Goal: Task Accomplishment & Management: Manage account settings

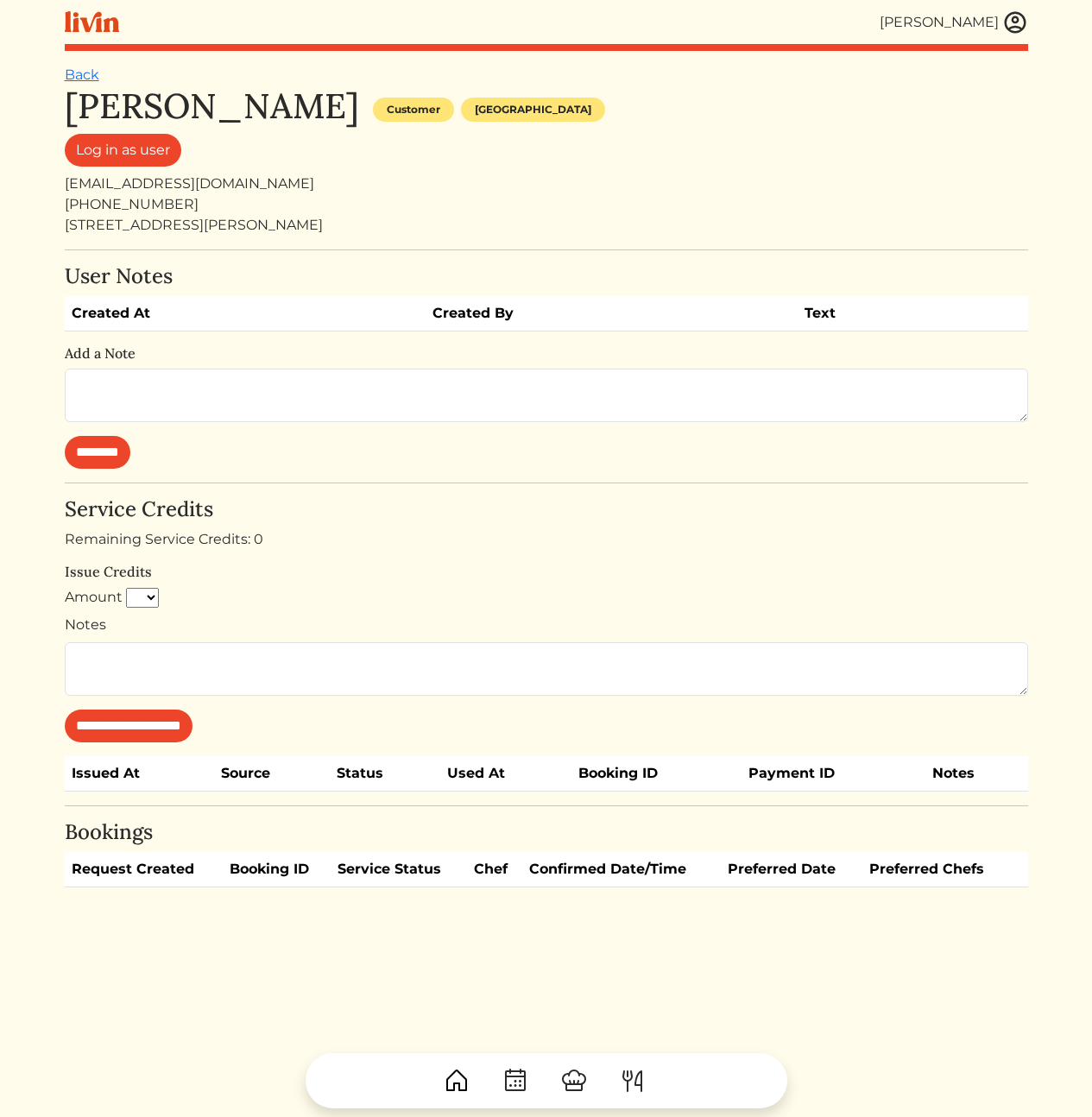
click at [732, 199] on div "[PHONE_NUMBER]" at bounding box center [546, 204] width 963 height 21
click at [1016, 23] on img at bounding box center [1015, 23] width 26 height 26
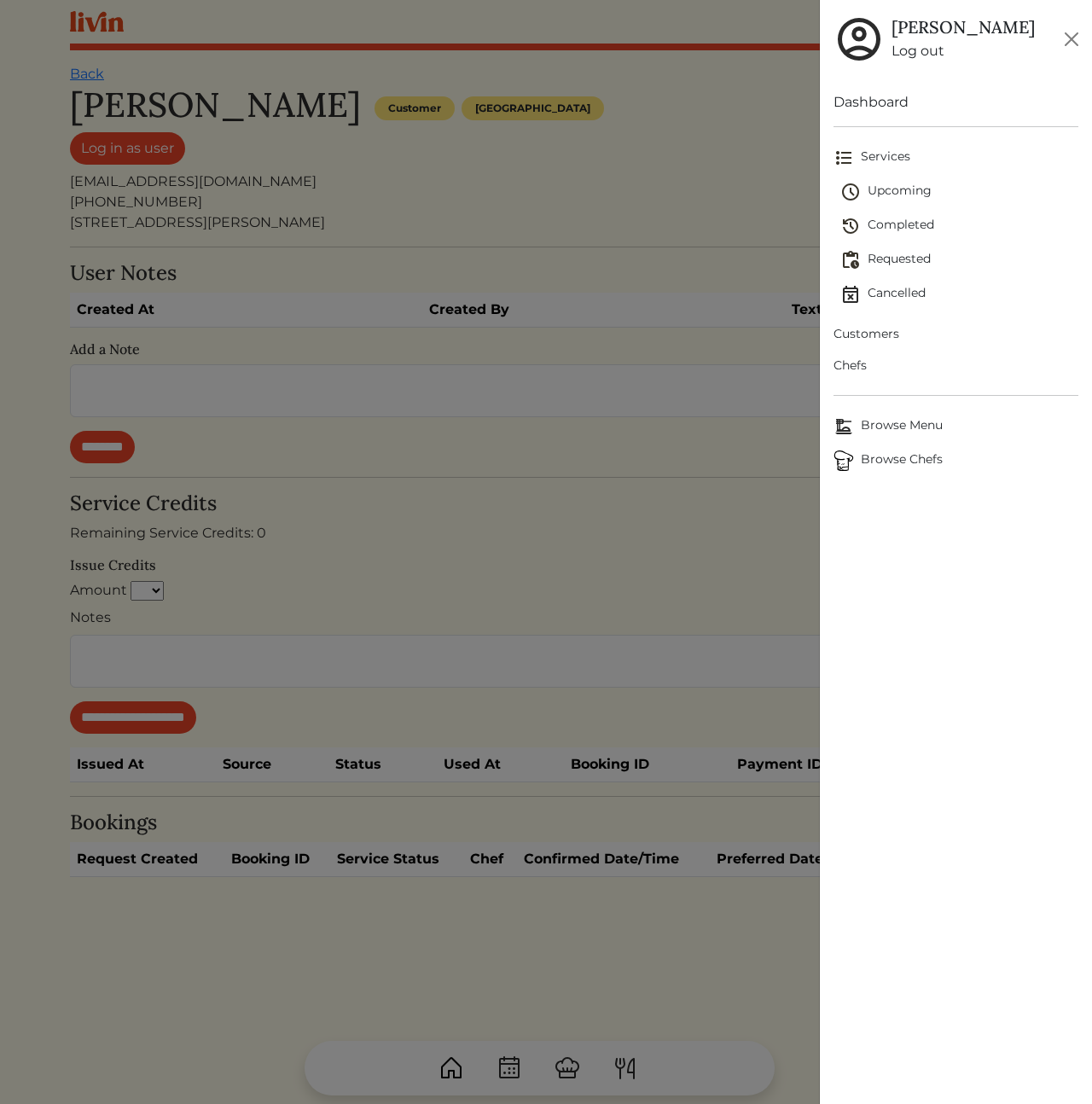
click at [884, 327] on span "Customers" at bounding box center [956, 334] width 245 height 18
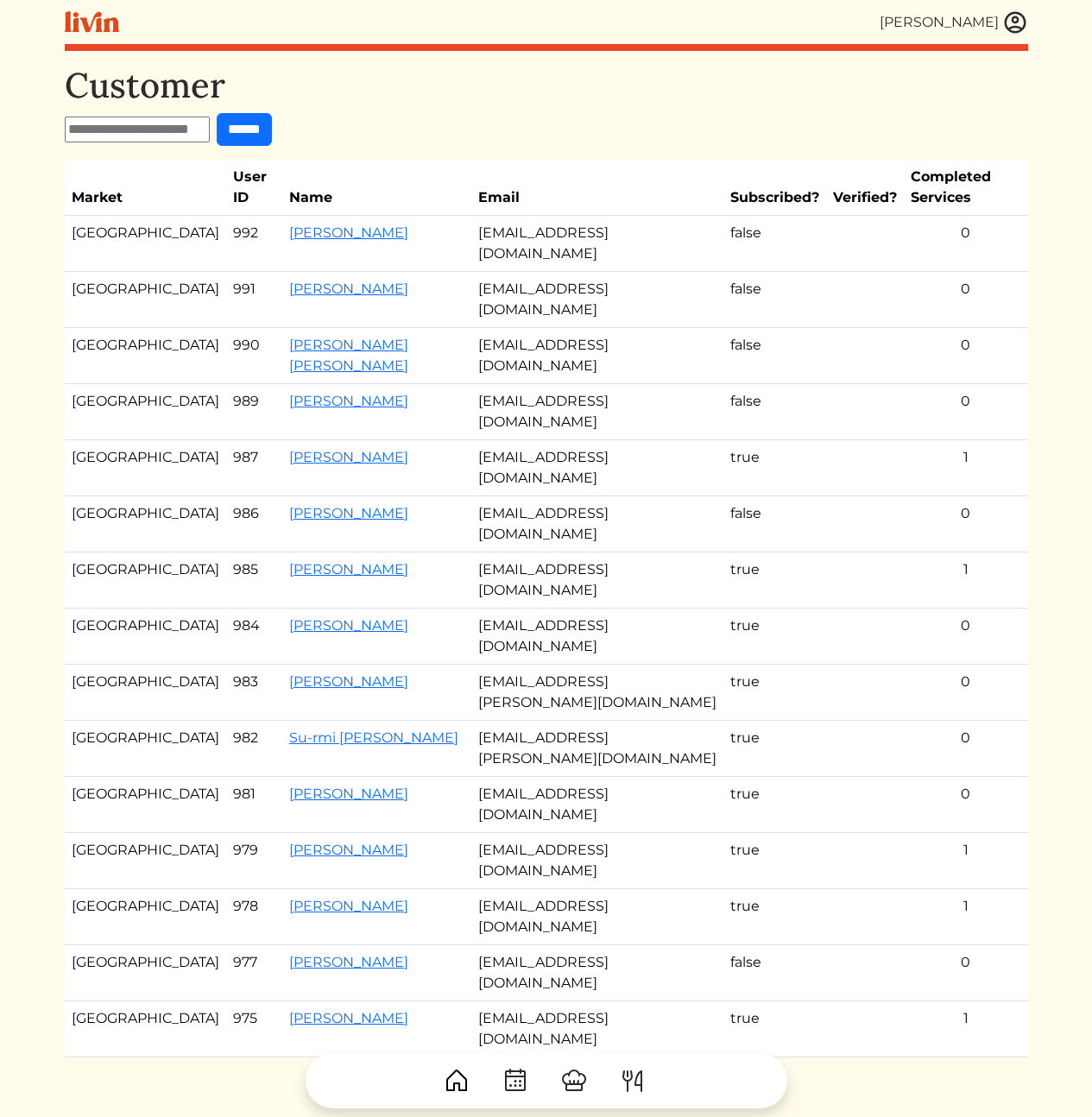
click at [723, 410] on td "false" at bounding box center [774, 411] width 103 height 56
click at [548, 287] on td "[EMAIL_ADDRESS][DOMAIN_NAME]" at bounding box center [598, 300] width 253 height 56
click at [618, 286] on td "[EMAIL_ADDRESS][DOMAIN_NAME]" at bounding box center [598, 300] width 253 height 56
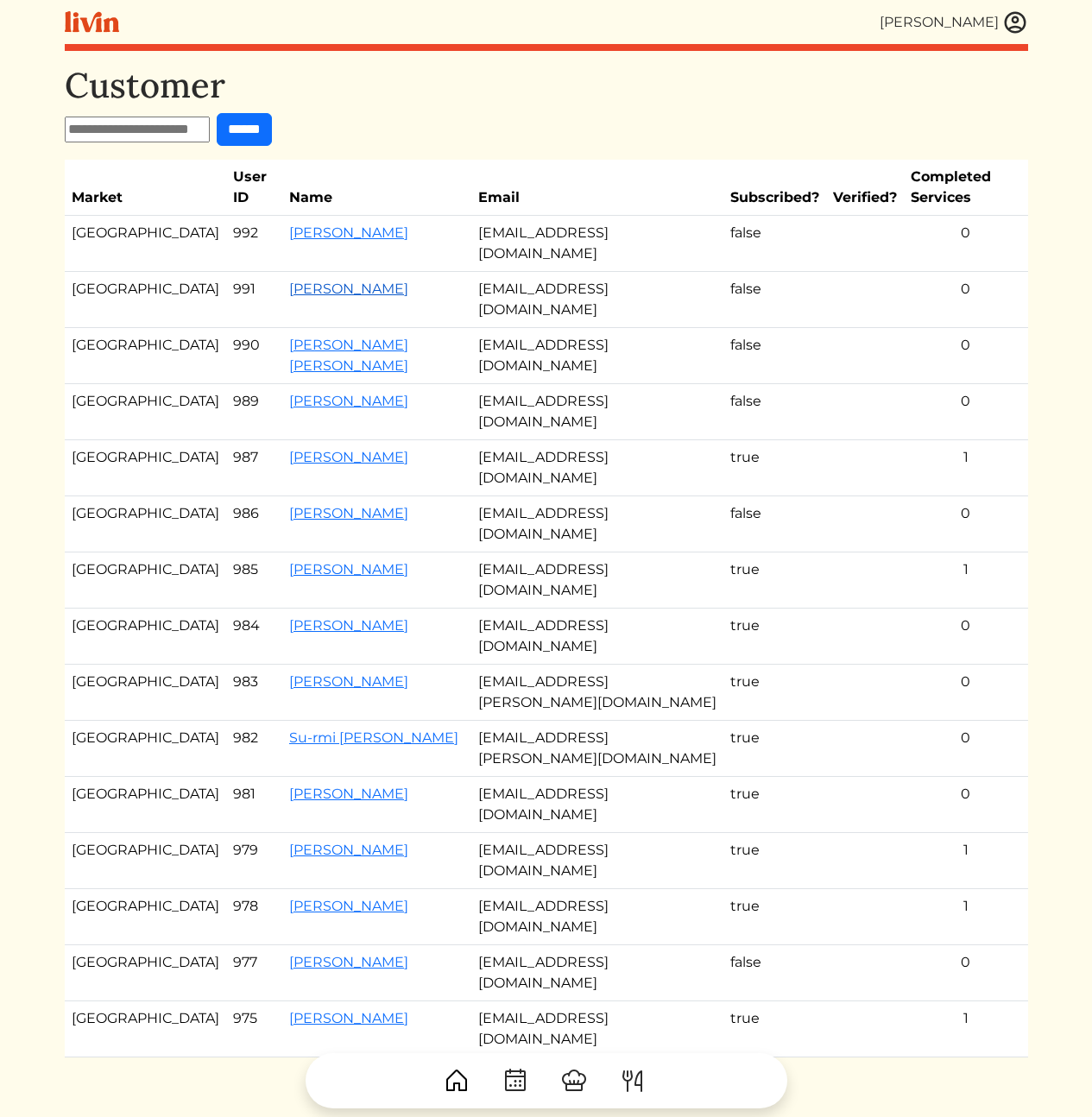
click at [289, 285] on link "[PERSON_NAME]" at bounding box center [348, 288] width 119 height 17
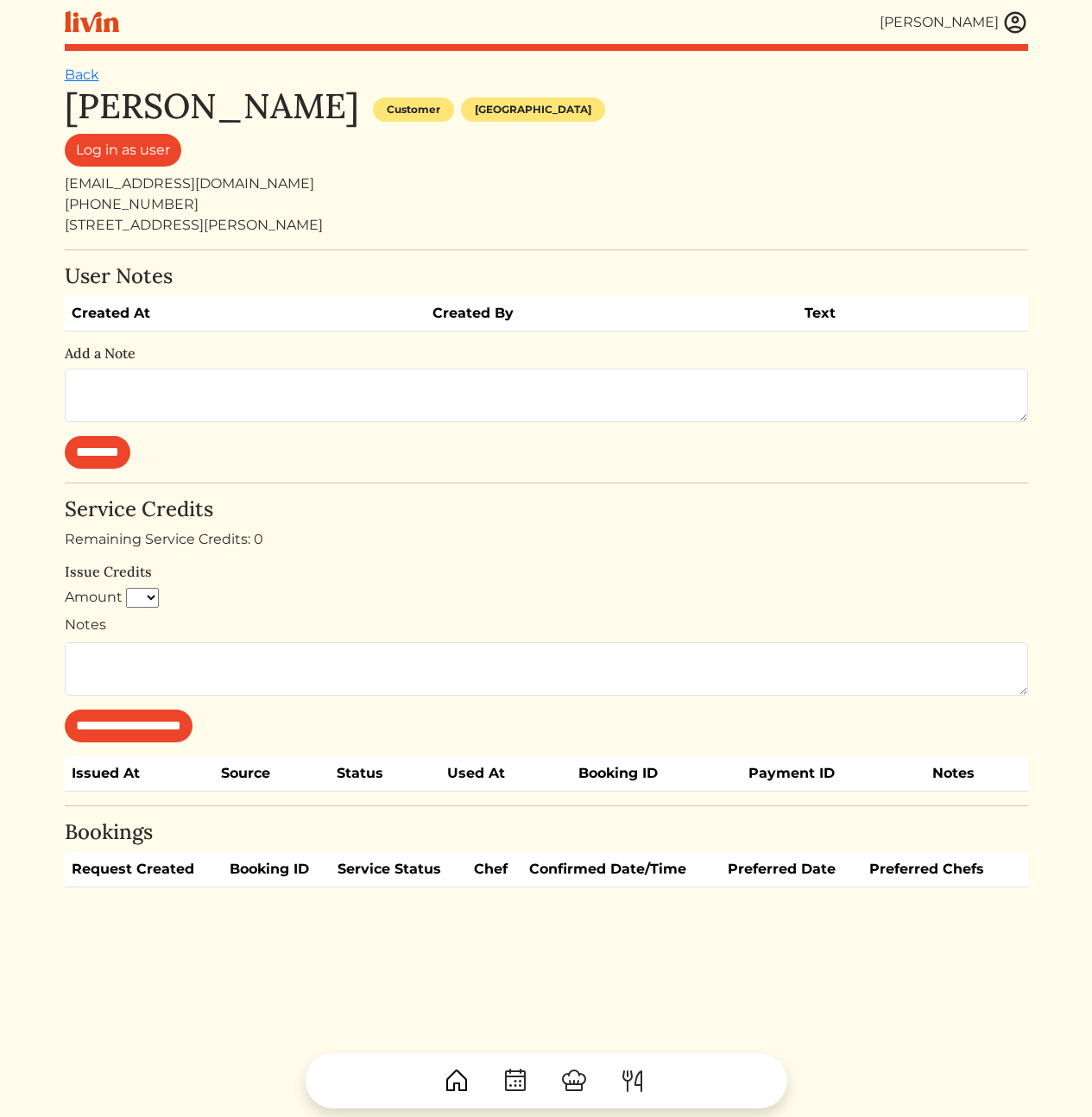
click at [390, 210] on div "[PHONE_NUMBER]" at bounding box center [546, 204] width 963 height 21
drag, startPoint x: 383, startPoint y: 200, endPoint x: 386, endPoint y: 235, distance: 35.1
click at [386, 235] on div "Bradley Edwards Customer Los angeles Log in as user bte@alum.mit.edu 770 851 72…" at bounding box center [546, 161] width 963 height 150
click at [412, 227] on div "[STREET_ADDRESS][PERSON_NAME]" at bounding box center [546, 225] width 963 height 21
click at [358, 514] on h4 "Service Credits" at bounding box center [546, 509] width 963 height 25
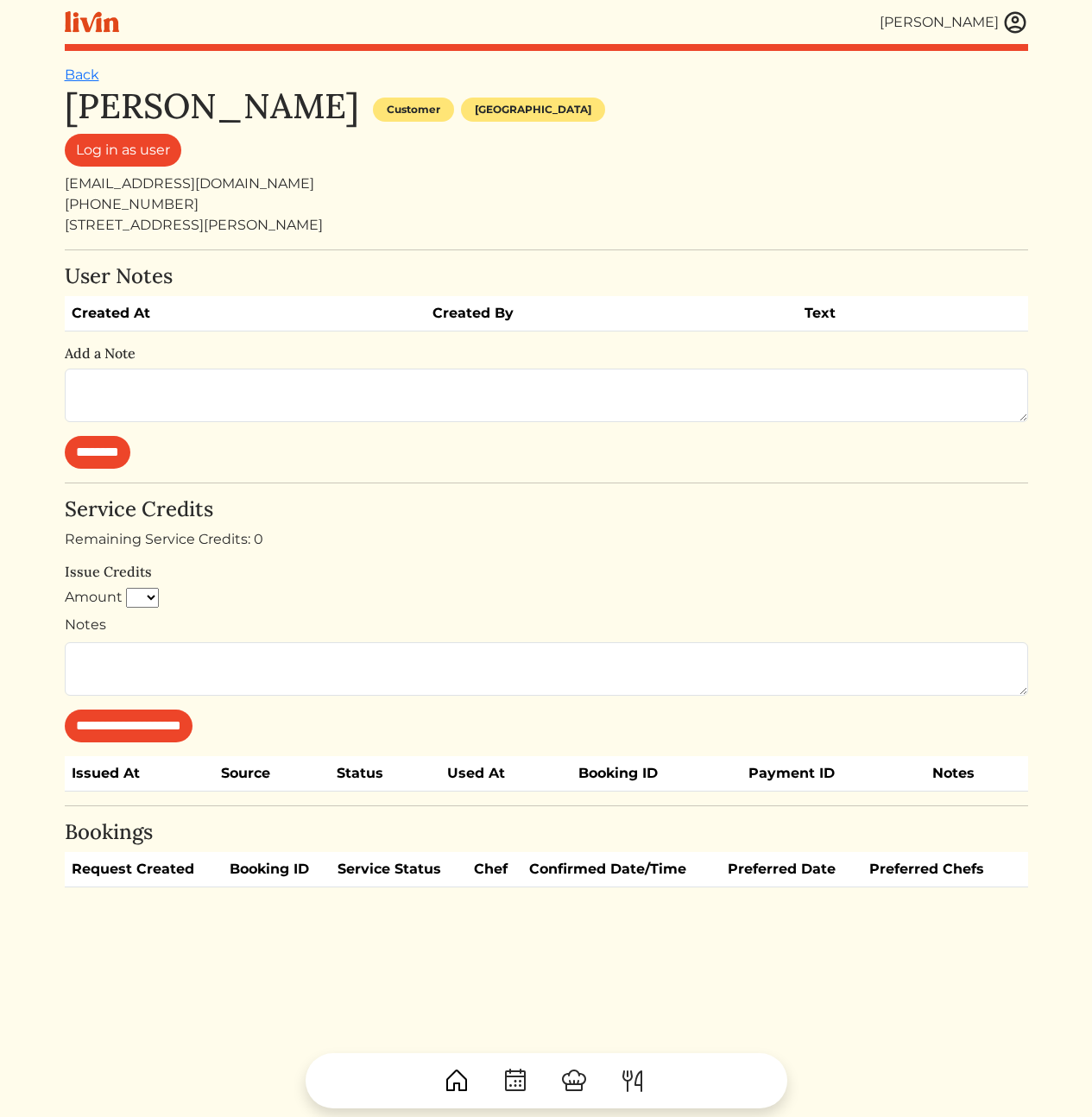
click at [329, 224] on div "[STREET_ADDRESS][PERSON_NAME]" at bounding box center [546, 225] width 963 height 21
click at [328, 186] on div "[EMAIL_ADDRESS][DOMAIN_NAME]" at bounding box center [546, 184] width 963 height 21
drag, startPoint x: 293, startPoint y: 568, endPoint x: 287, endPoint y: 515, distance: 53.3
click at [288, 519] on div "**********" at bounding box center [546, 620] width 963 height 245
click at [283, 502] on h4 "Service Credits" at bounding box center [546, 509] width 963 height 25
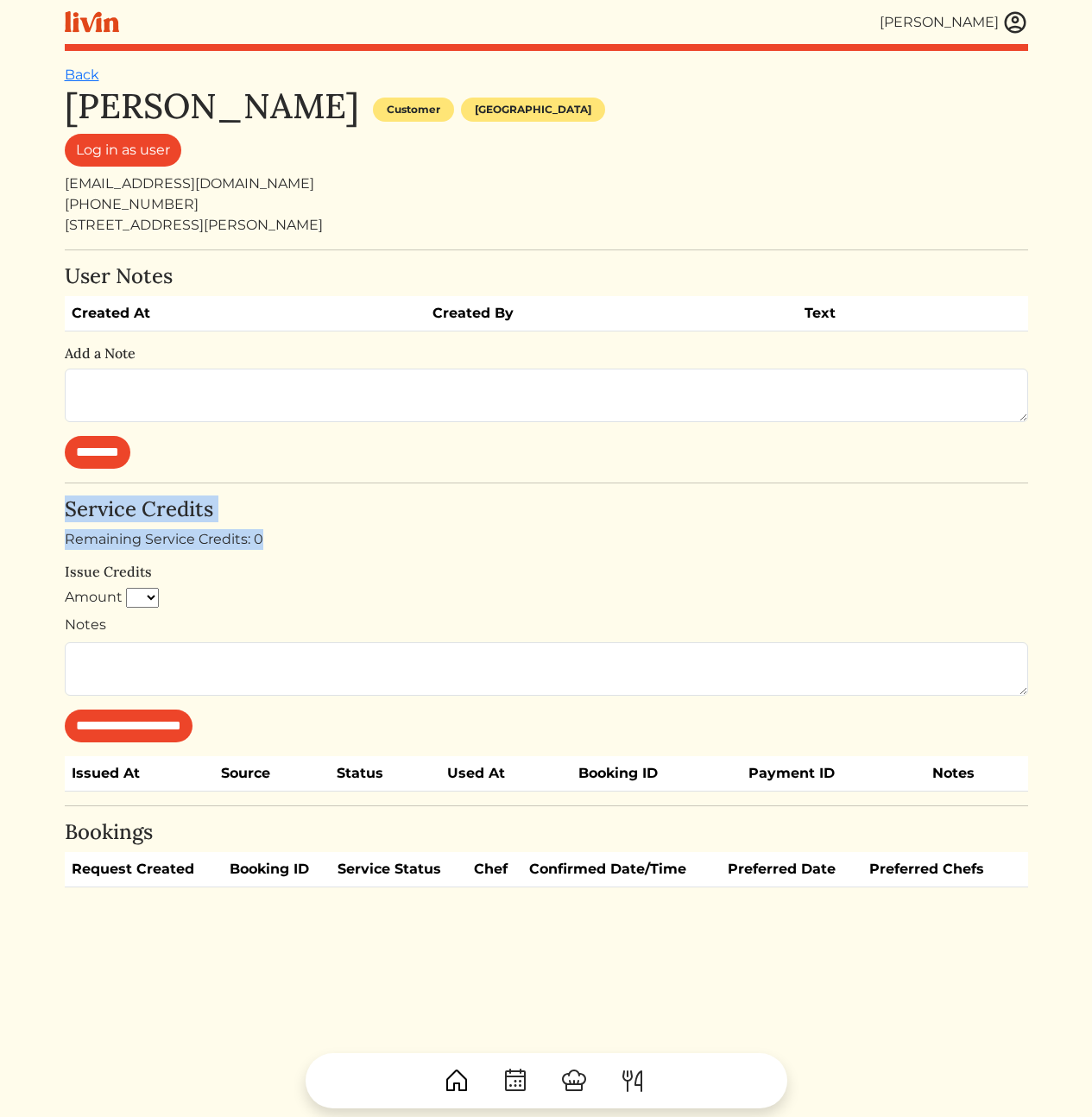
drag, startPoint x: 262, startPoint y: 473, endPoint x: 280, endPoint y: 577, distance: 105.5
click at [278, 573] on div "**********" at bounding box center [546, 486] width 963 height 802
click at [281, 579] on h6 "Issue Credits" at bounding box center [546, 571] width 963 height 17
click at [308, 568] on h6 "Issue Credits" at bounding box center [546, 571] width 963 height 17
click at [570, 462] on form "********" at bounding box center [546, 418] width 963 height 100
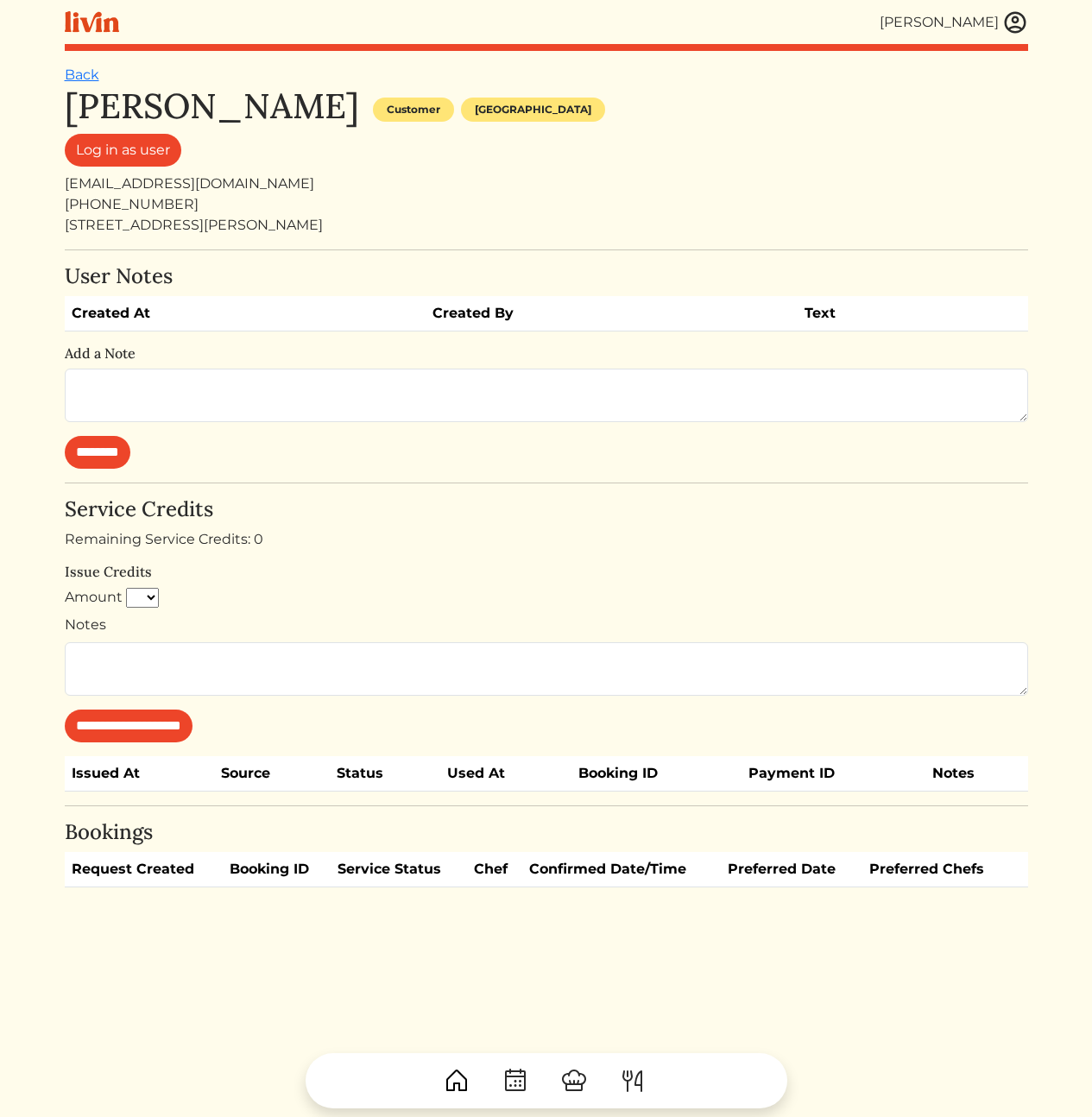
click at [560, 534] on div "Remaining Service Credits: 0" at bounding box center [546, 539] width 963 height 21
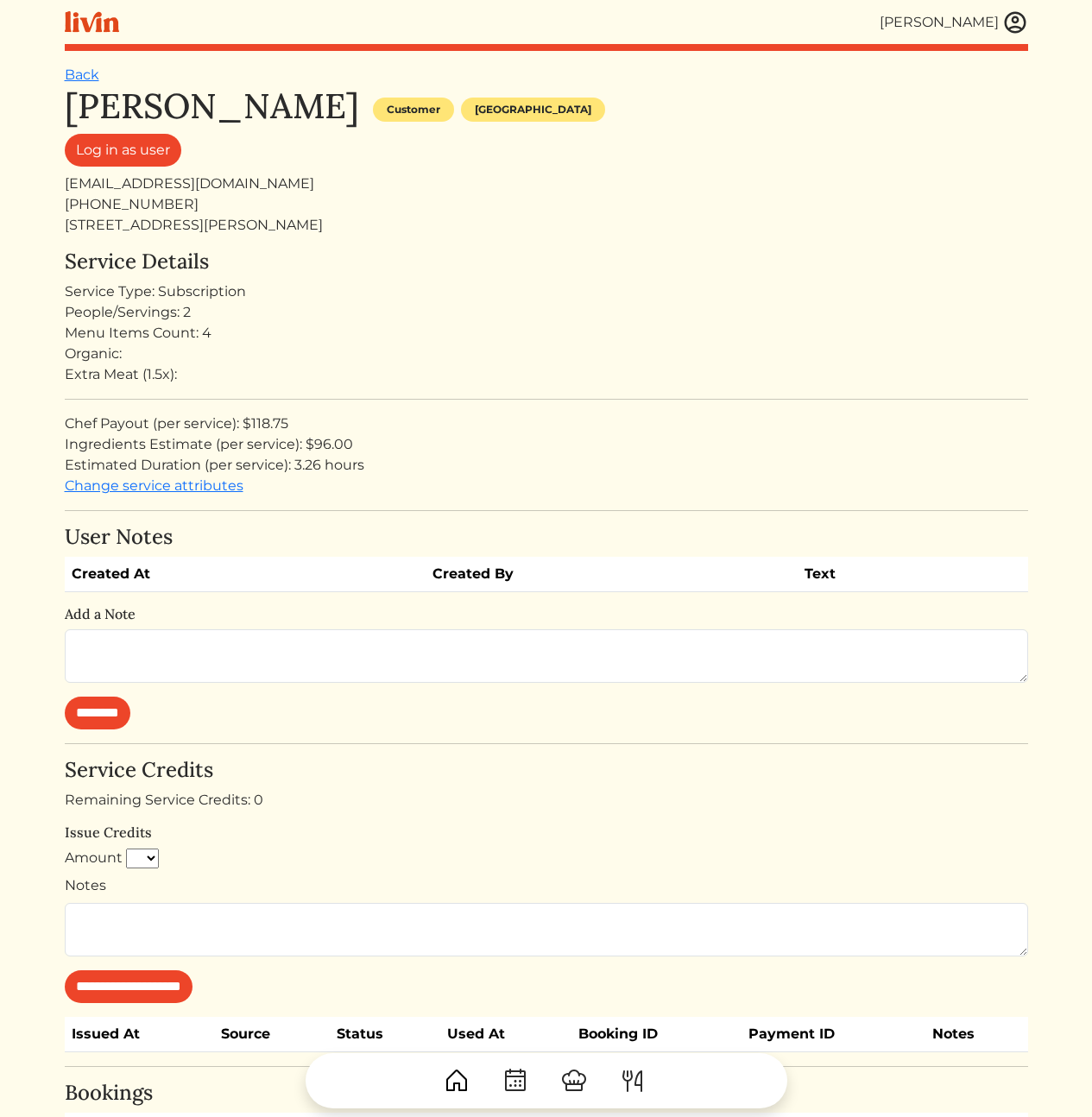
click at [380, 488] on div "Service Details Service Type: Subscription People/Servings: 2 Menu Items Count:…" at bounding box center [546, 373] width 963 height 247
drag, startPoint x: 423, startPoint y: 827, endPoint x: 313, endPoint y: 824, distance: 110.0
click at [313, 824] on h6 "Issue Credits" at bounding box center [546, 832] width 963 height 17
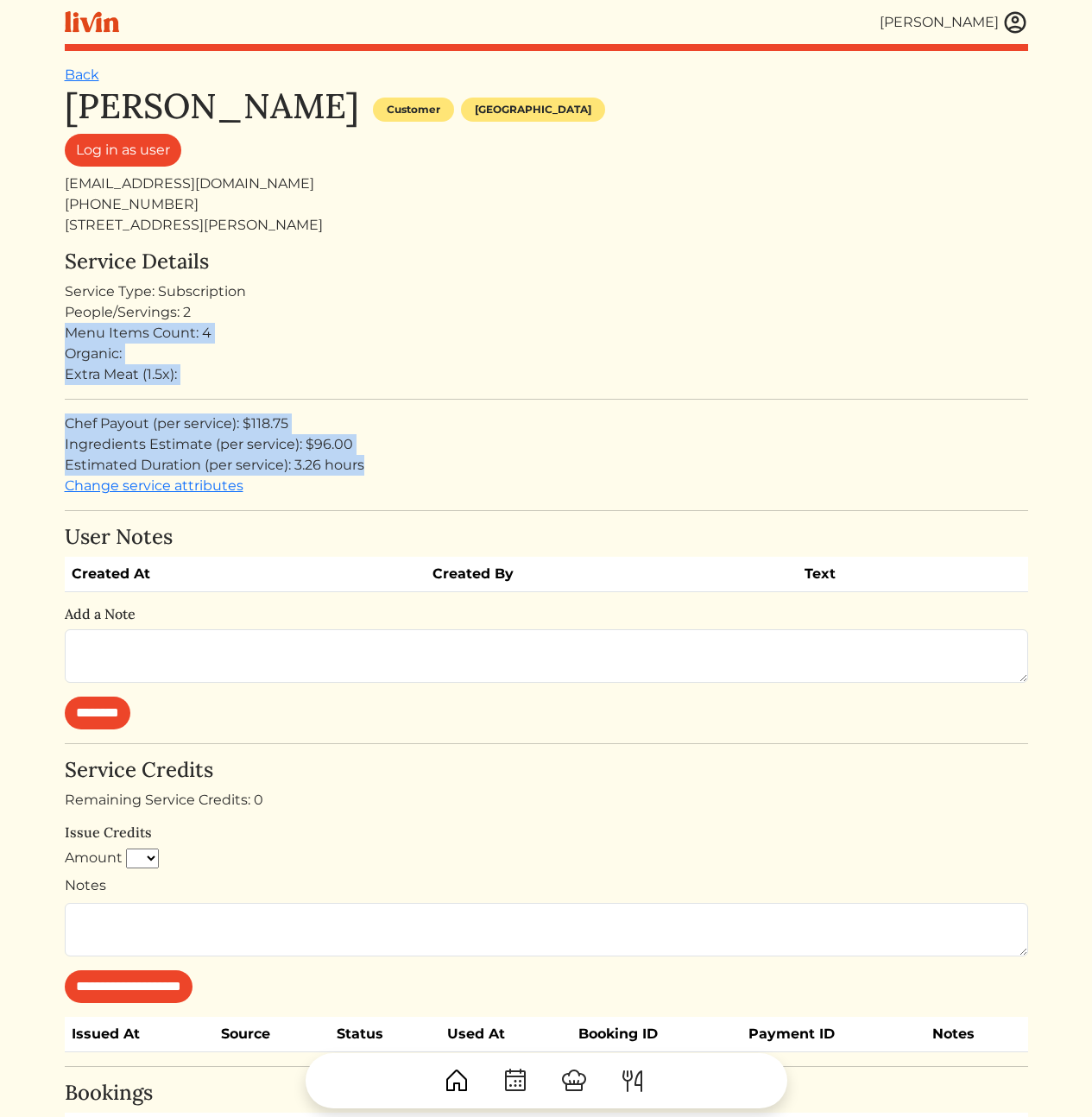
drag, startPoint x: 591, startPoint y: 309, endPoint x: 547, endPoint y: 479, distance: 175.6
click at [552, 458] on div "Service Details Service Type: Subscription People/Servings: 2 Menu Items Count:…" at bounding box center [546, 373] width 963 height 247
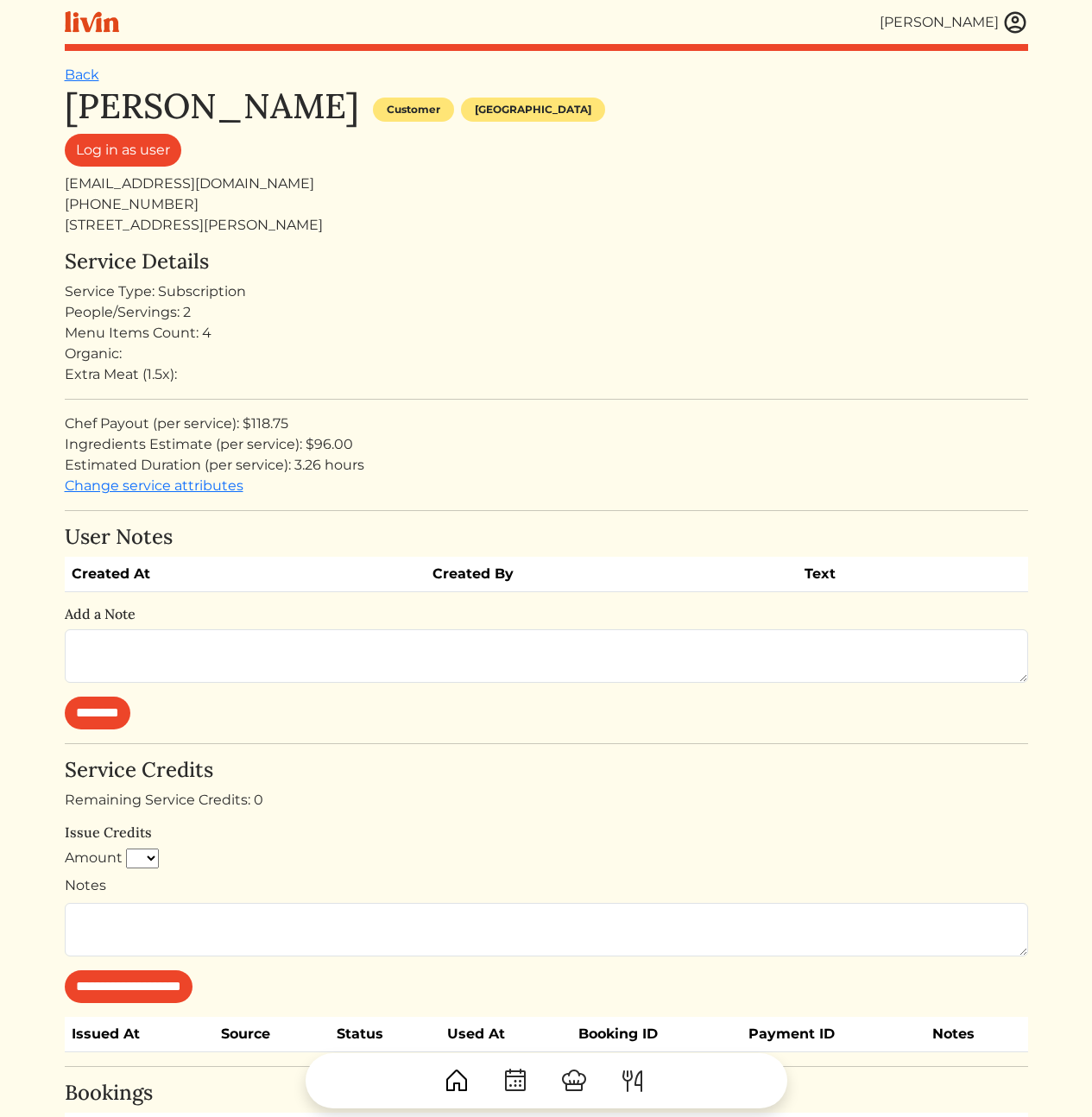
click at [540, 499] on div "[PERSON_NAME] Customer [GEOGRAPHIC_DATA] Log in as user [EMAIL_ADDRESS][DOMAIN_…" at bounding box center [546, 617] width 963 height 1063
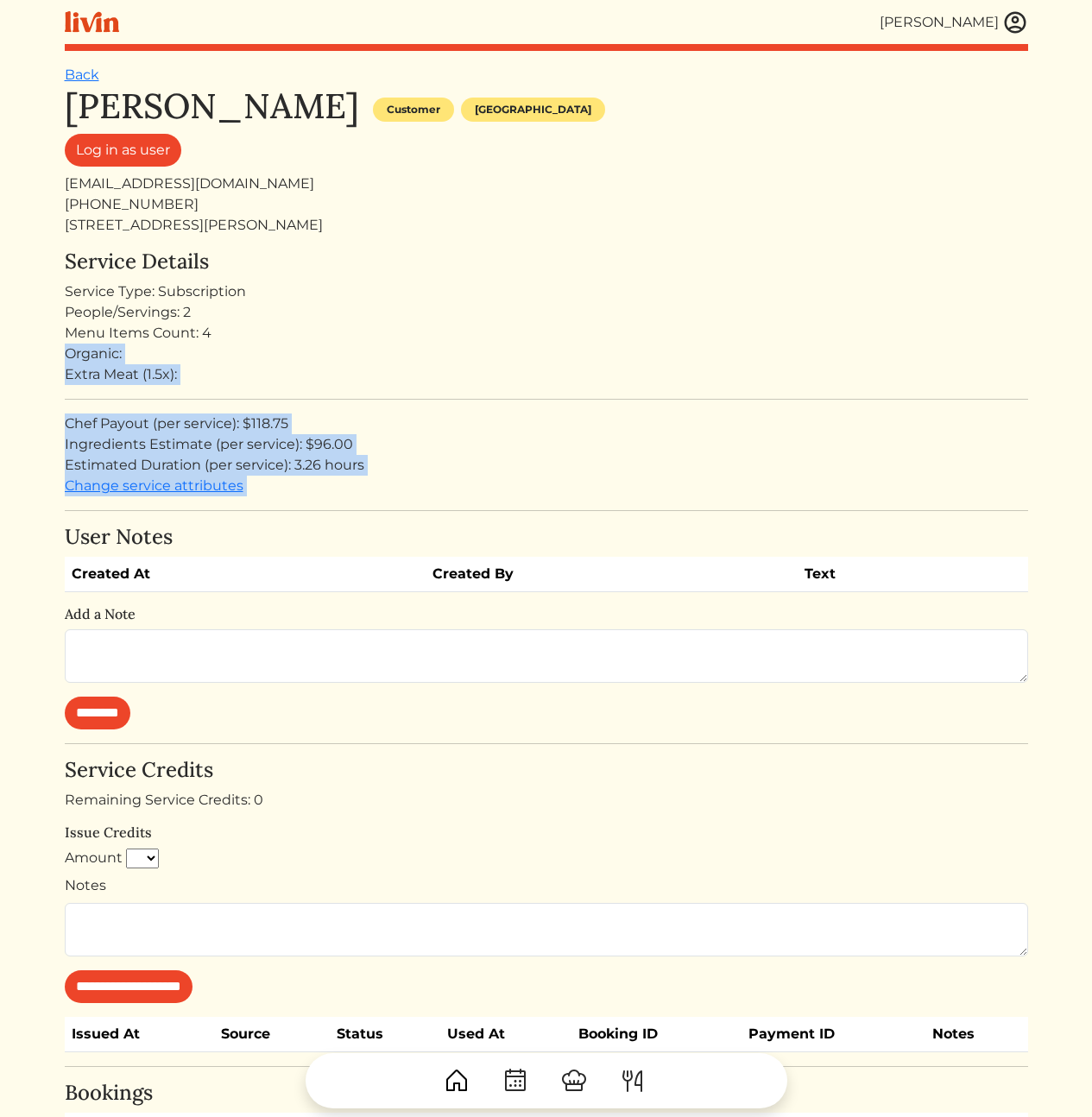
drag, startPoint x: 493, startPoint y: 410, endPoint x: 458, endPoint y: 286, distance: 128.8
click at [459, 292] on div "[PERSON_NAME] Customer [GEOGRAPHIC_DATA] Log in as user [EMAIL_ADDRESS][DOMAIN_…" at bounding box center [546, 617] width 963 height 1063
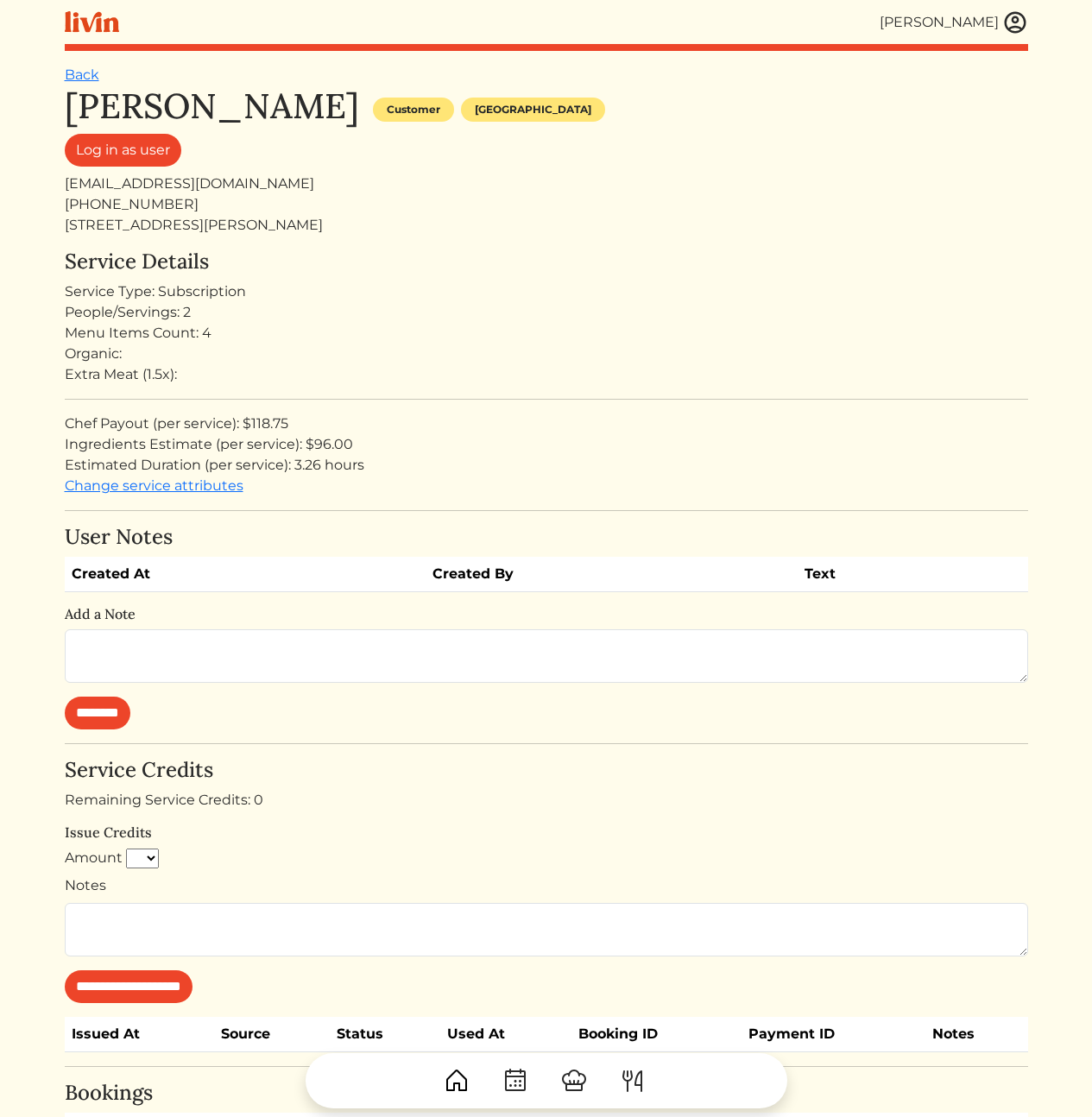
click at [457, 282] on div "Service Type: Subscription" at bounding box center [546, 291] width 963 height 21
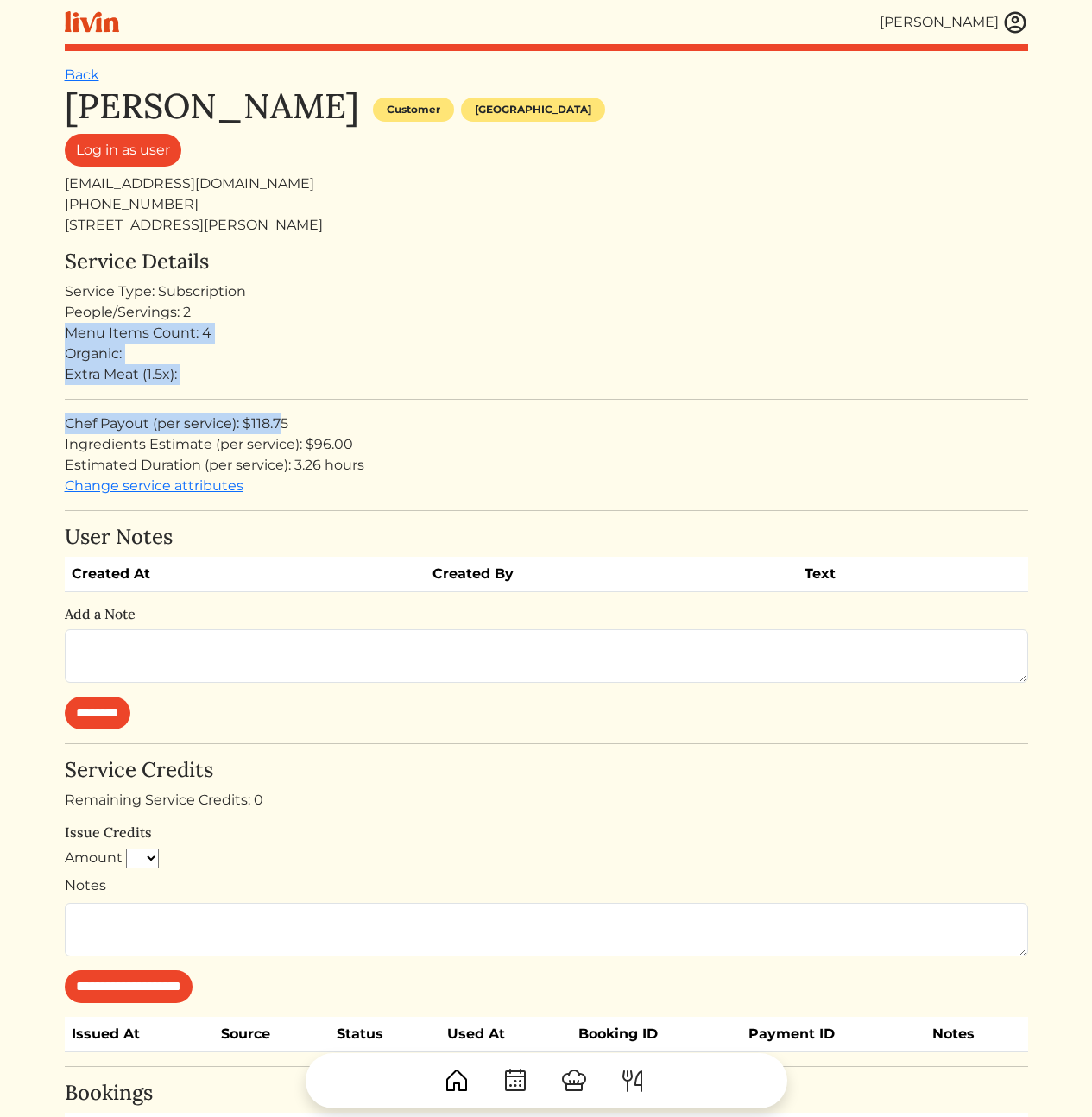
drag, startPoint x: 248, startPoint y: 368, endPoint x: 381, endPoint y: 509, distance: 193.8
click at [322, 461] on div "Service Details Service Type: Subscription People/Servings: 2 Menu Items Count:…" at bounding box center [546, 373] width 963 height 247
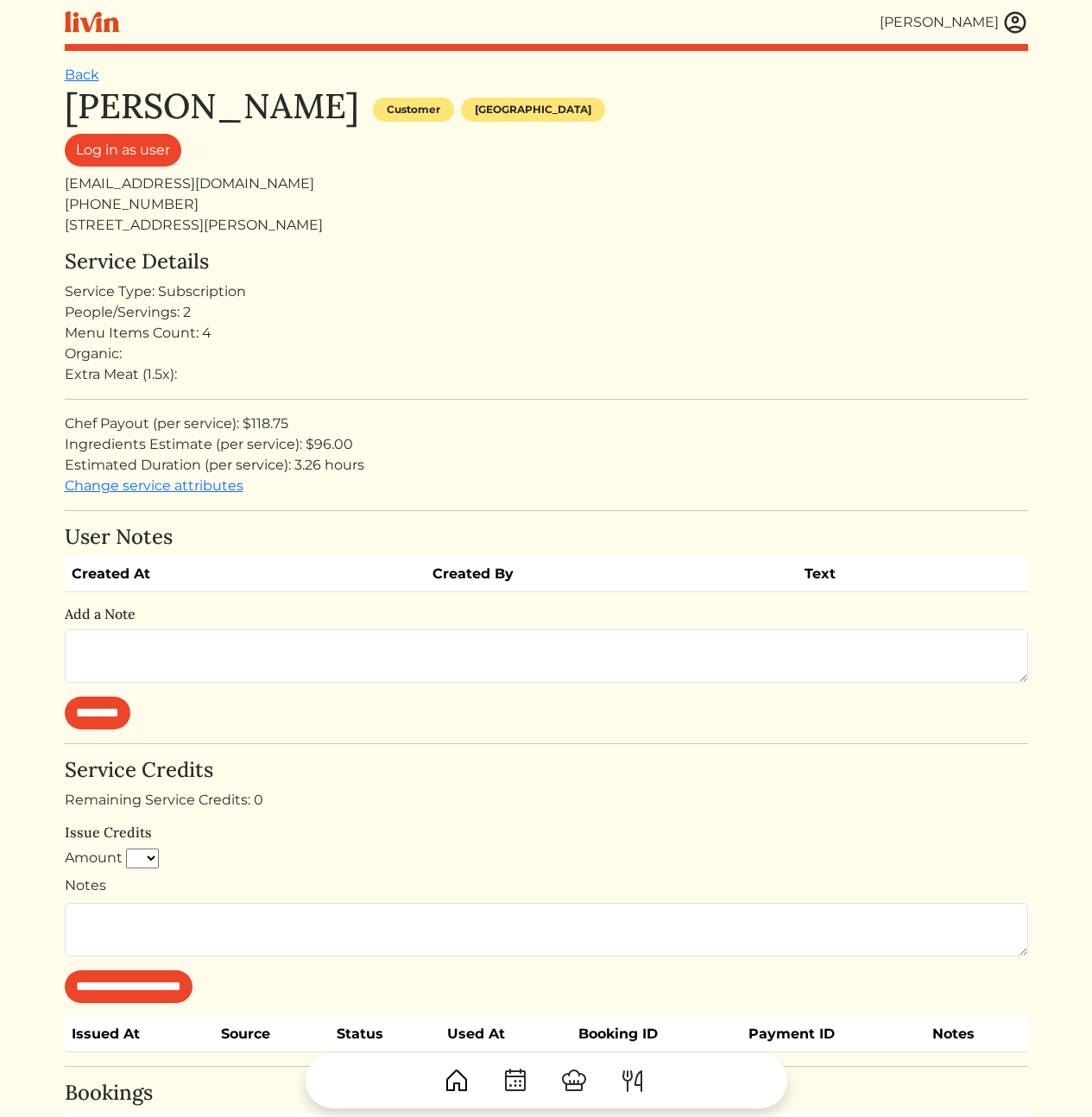
click at [388, 510] on div "[PERSON_NAME] Customer [GEOGRAPHIC_DATA] Log in as user [EMAIL_ADDRESS][DOMAIN_…" at bounding box center [546, 617] width 963 height 1063
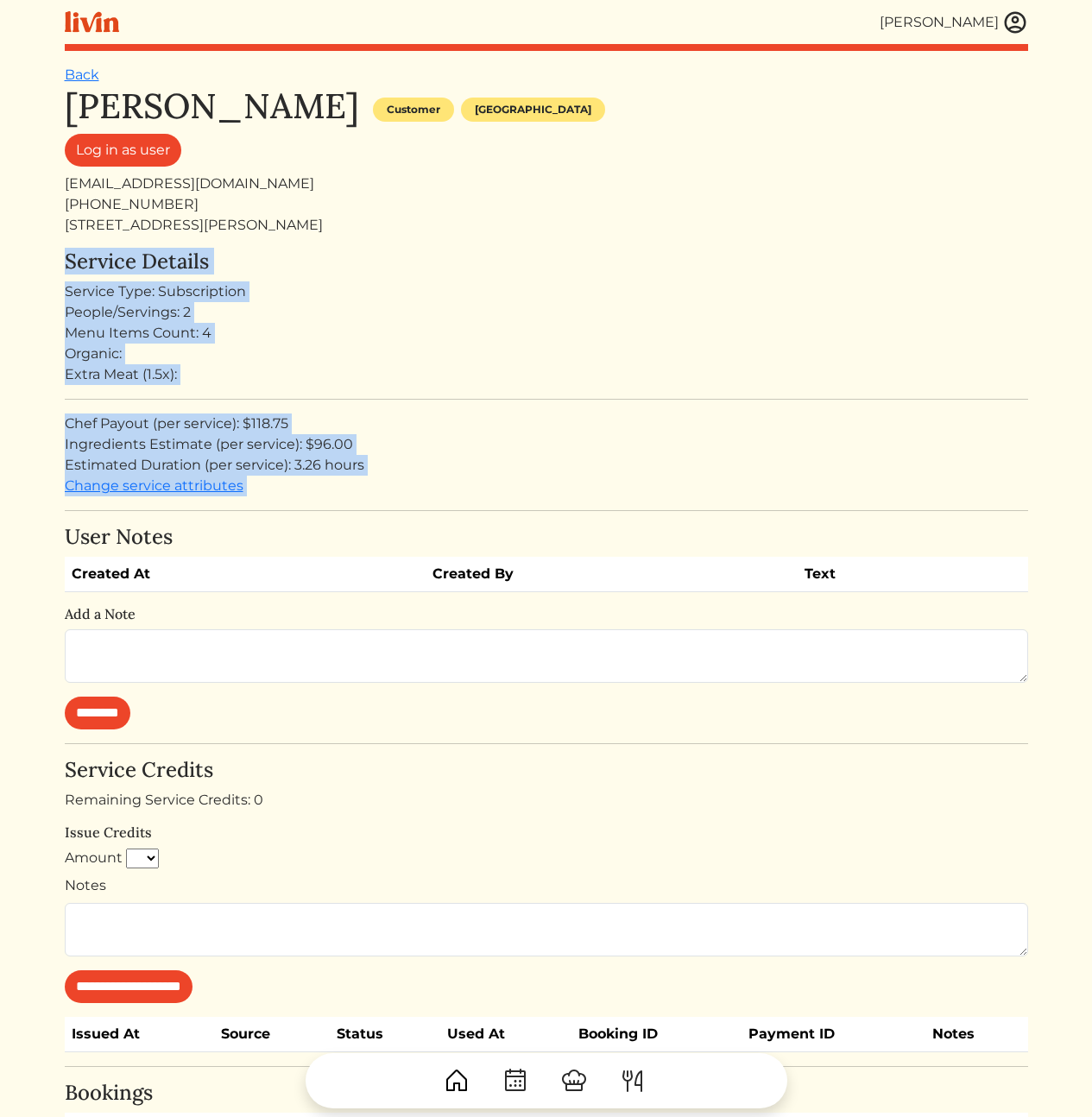
drag, startPoint x: 379, startPoint y: 301, endPoint x: 337, endPoint y: 245, distance: 70.0
click at [337, 245] on div "[PERSON_NAME] Customer [GEOGRAPHIC_DATA] Log in as user [EMAIL_ADDRESS][DOMAIN_…" at bounding box center [546, 617] width 963 height 1063
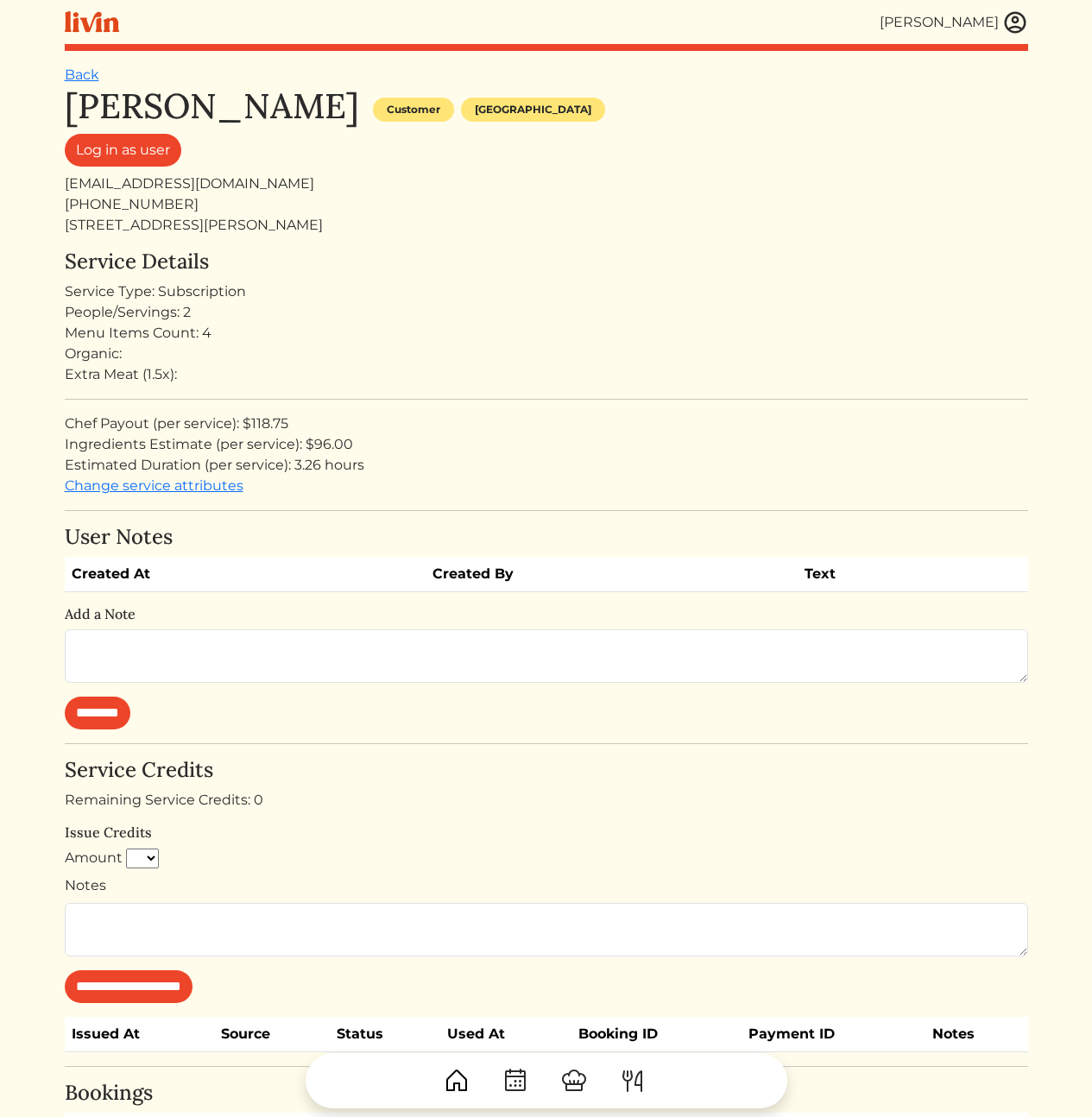
scroll to position [247, 0]
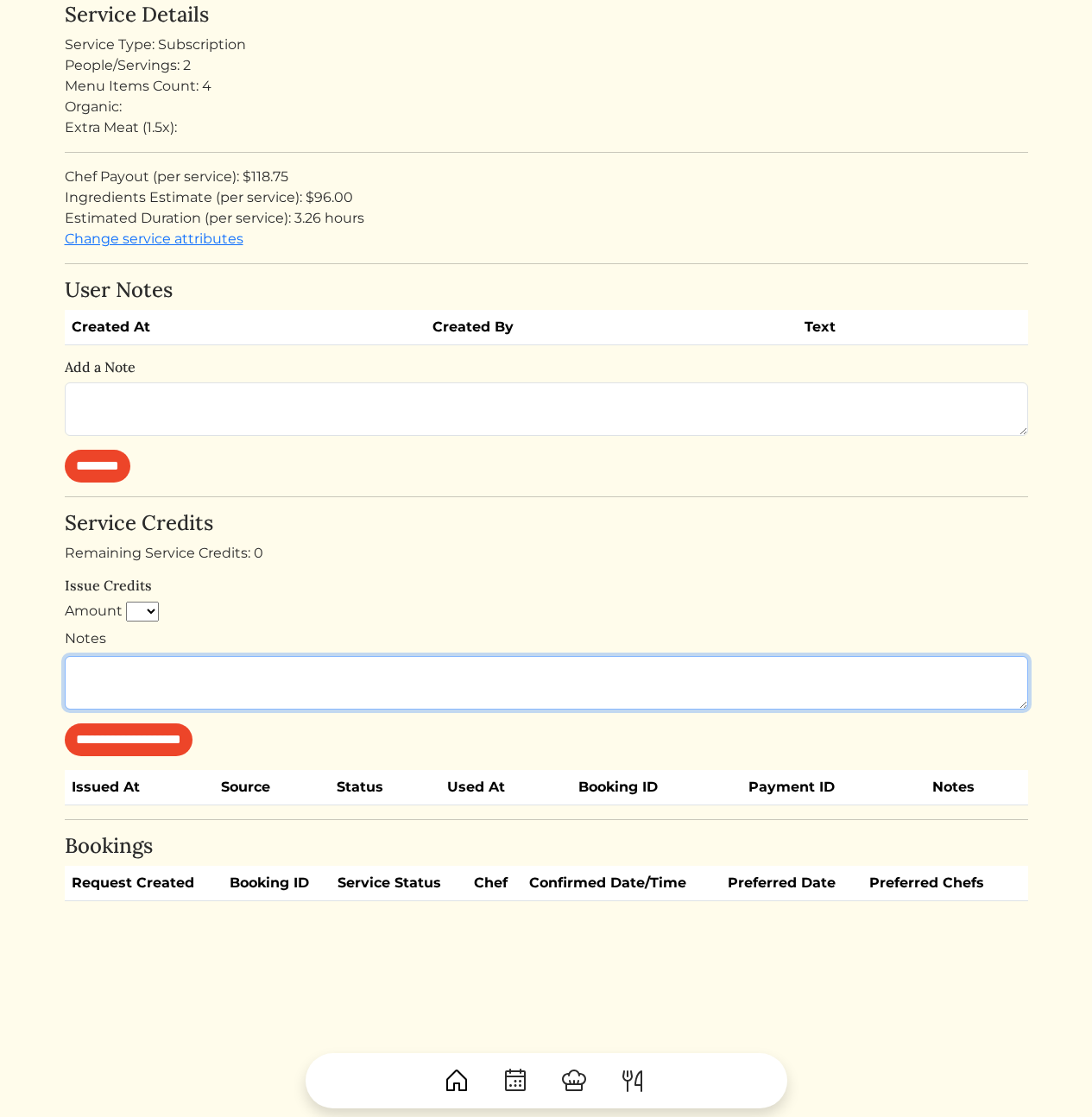
click at [202, 682] on textarea "Notes" at bounding box center [546, 683] width 963 height 53
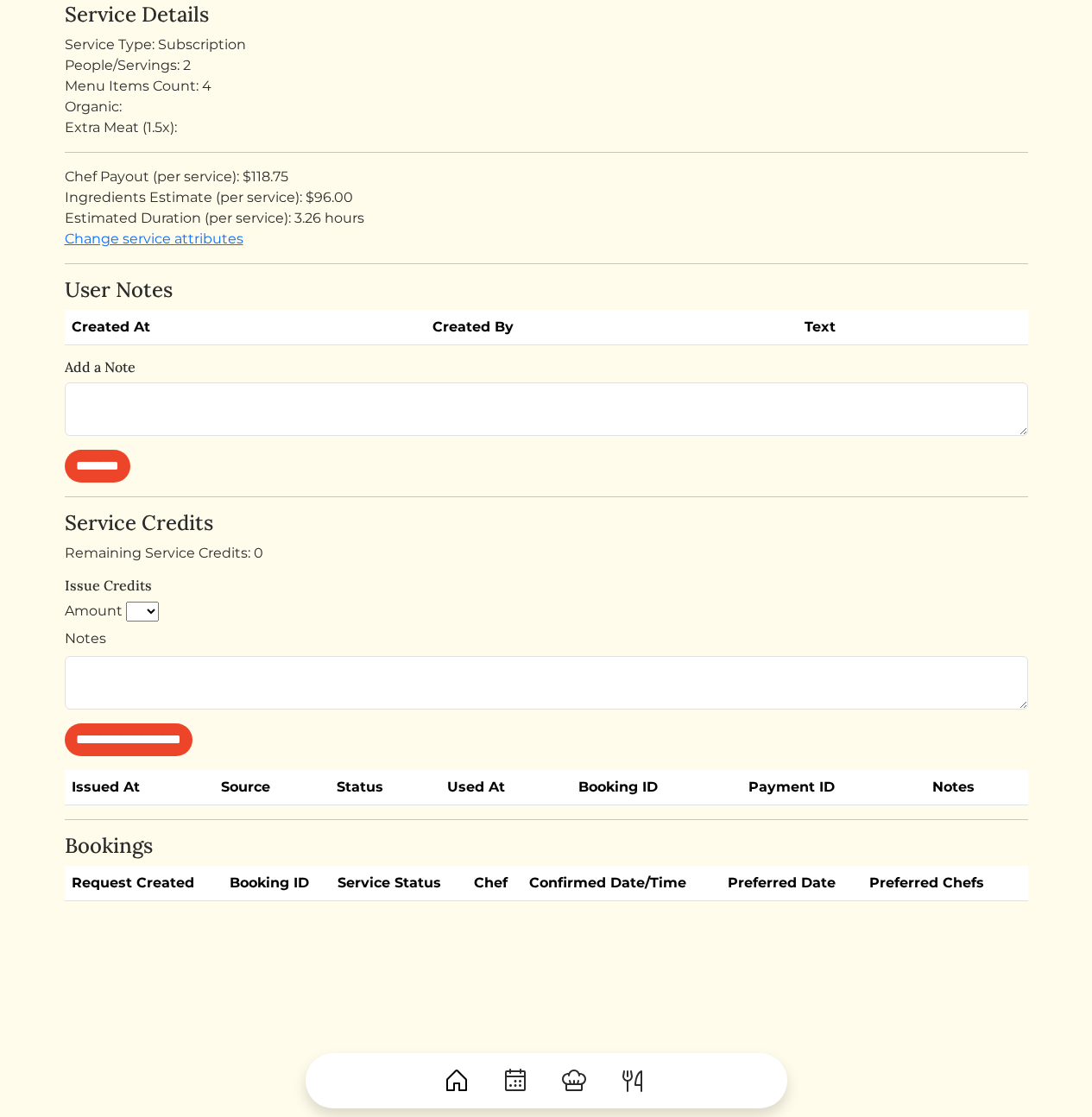
click at [657, 538] on div "**********" at bounding box center [546, 633] width 963 height 245
